Goal: Task Accomplishment & Management: Use online tool/utility

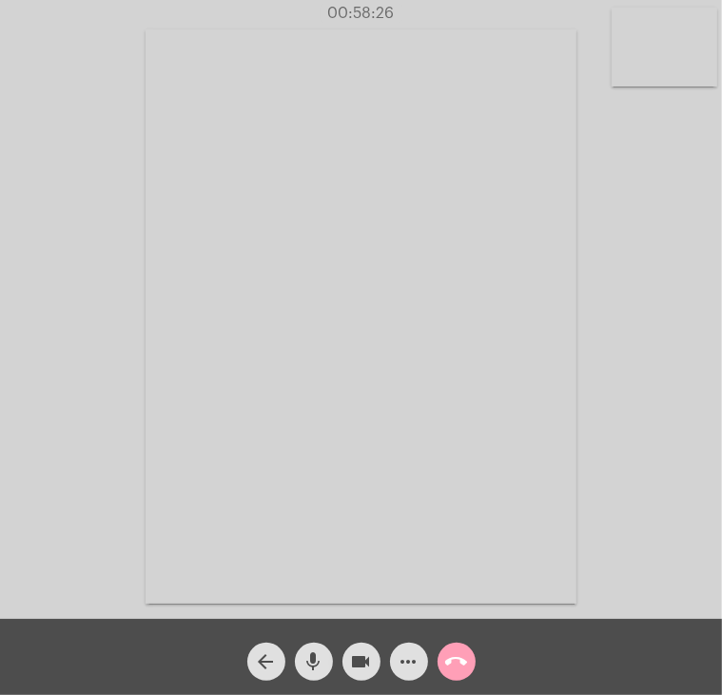
click at [461, 665] on mat-icon "call_end" at bounding box center [456, 662] width 23 height 23
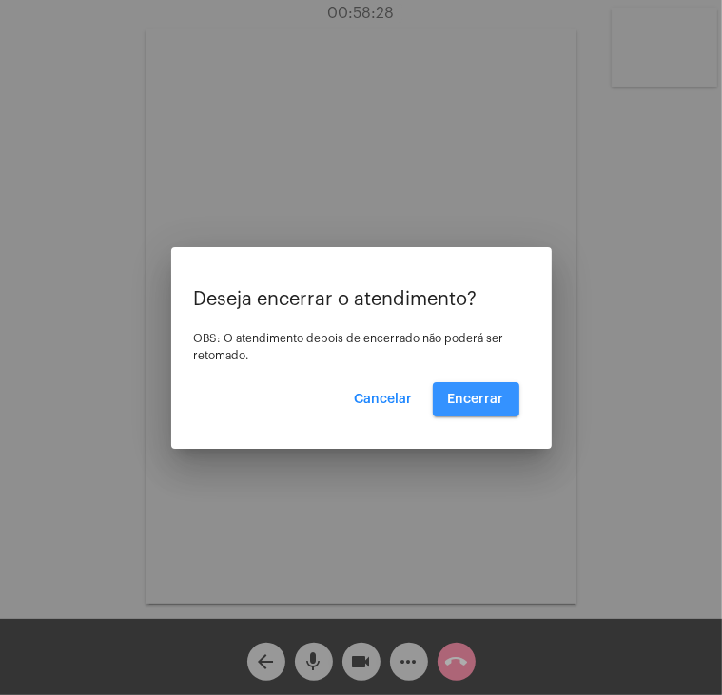
click at [496, 391] on button "Encerrar" at bounding box center [476, 399] width 87 height 34
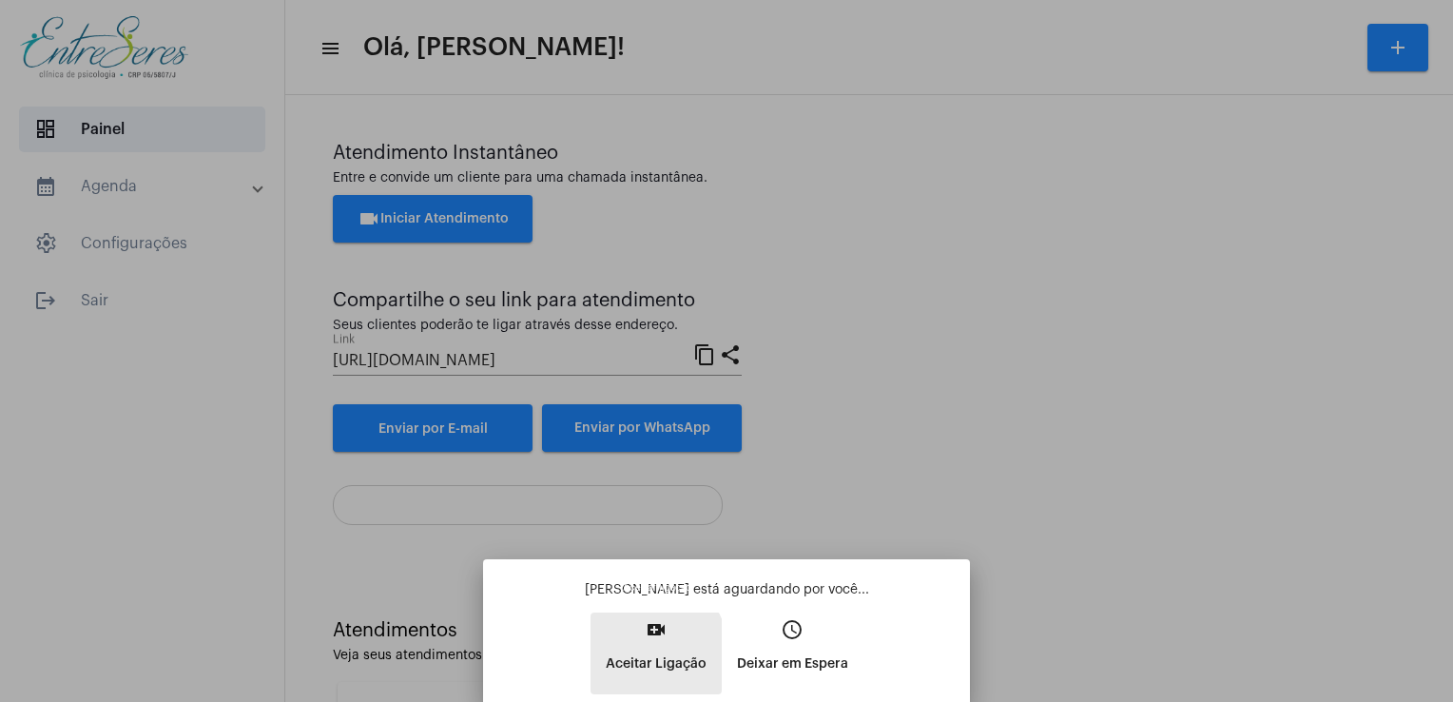
click at [640, 657] on p "Aceitar Ligação" at bounding box center [656, 664] width 101 height 34
